Goal: Navigation & Orientation: Find specific page/section

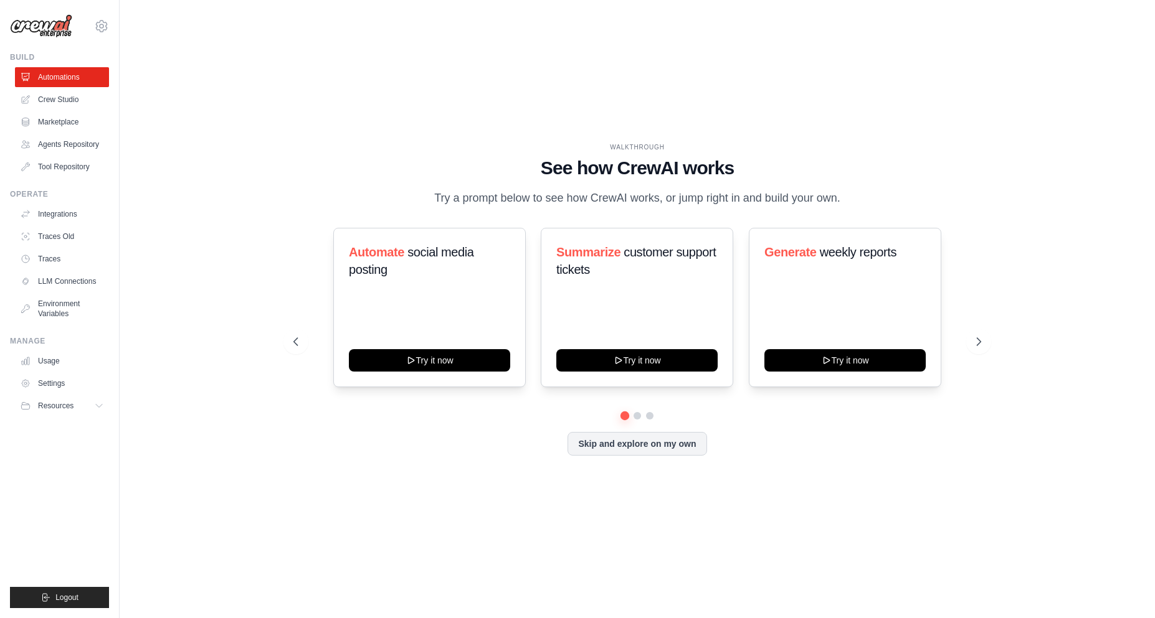
click at [901, 456] on div "Skip and explore on my own" at bounding box center [637, 444] width 688 height 24
click at [442, 146] on div "WALKTHROUGH See how [PERSON_NAME] works Try a prompt below to see how [PERSON_N…" at bounding box center [637, 175] width 688 height 65
click at [217, 238] on div "WALKTHROUGH See how [PERSON_NAME] works Try a prompt below to see how [PERSON_N…" at bounding box center [637, 309] width 995 height 594
click at [217, 222] on div "WALKTHROUGH See how [PERSON_NAME] works Try a prompt below to see how [PERSON_N…" at bounding box center [637, 309] width 995 height 594
click at [262, 257] on div "WALKTHROUGH See how [PERSON_NAME] works Try a prompt below to see how [PERSON_N…" at bounding box center [637, 309] width 995 height 594
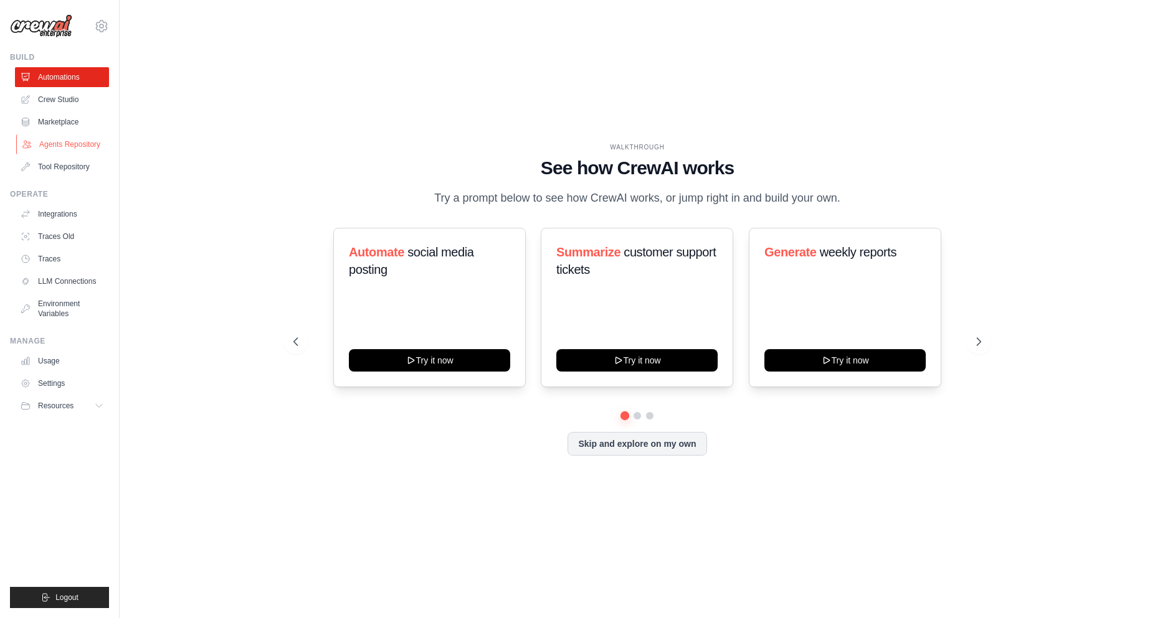
click at [52, 136] on link "Agents Repository" at bounding box center [63, 145] width 94 height 20
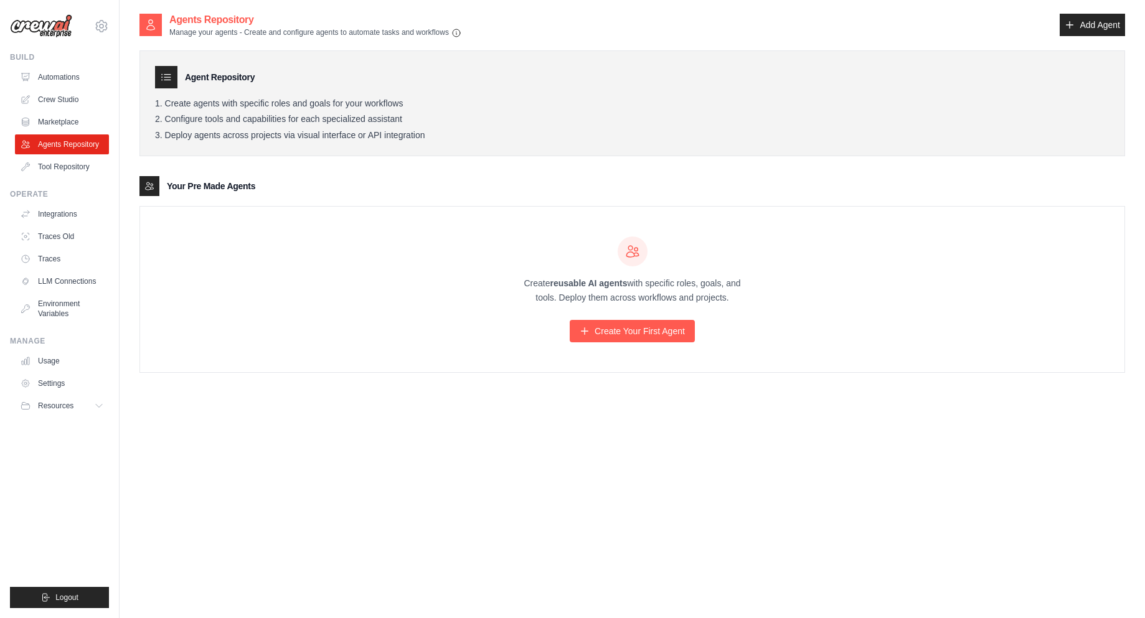
click at [258, 187] on div "Your Pre Made Agents" at bounding box center [633, 186] width 986 height 20
